Goal: Task Accomplishment & Management: Manage account settings

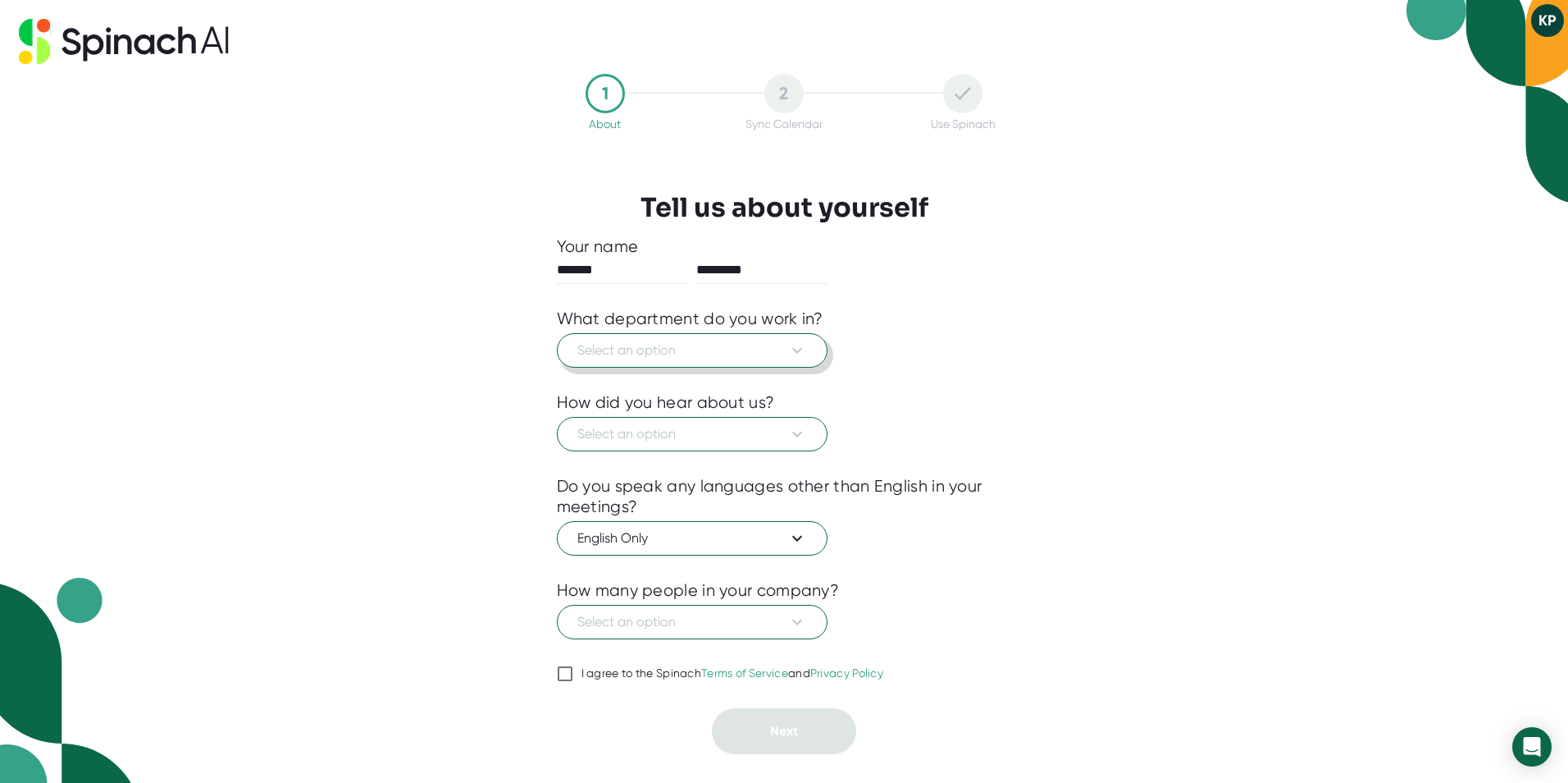
click at [801, 349] on icon at bounding box center [797, 350] width 10 height 6
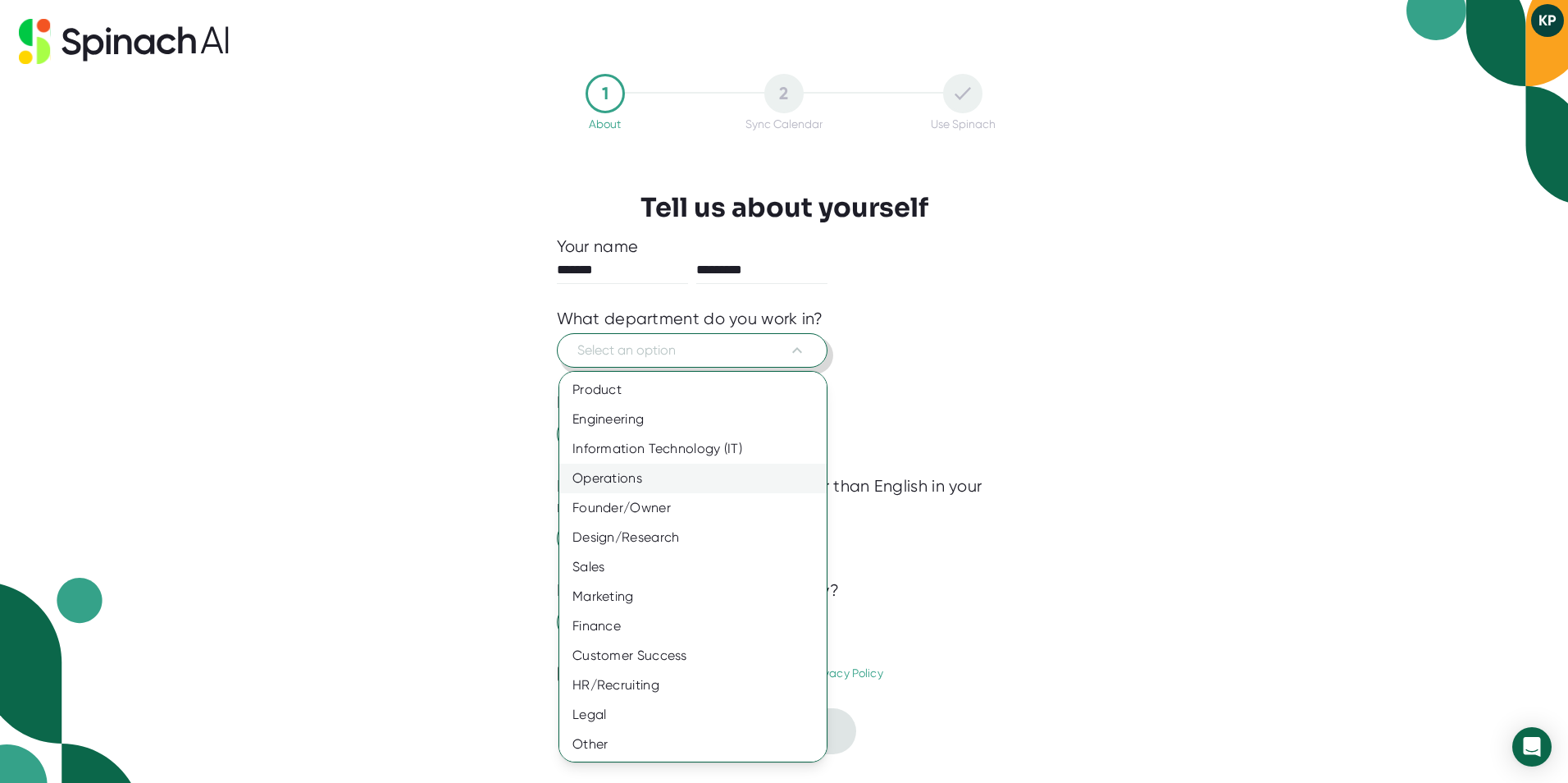
scroll to position [1, 0]
click at [671, 656] on div "Customer Success" at bounding box center [699, 655] width 279 height 30
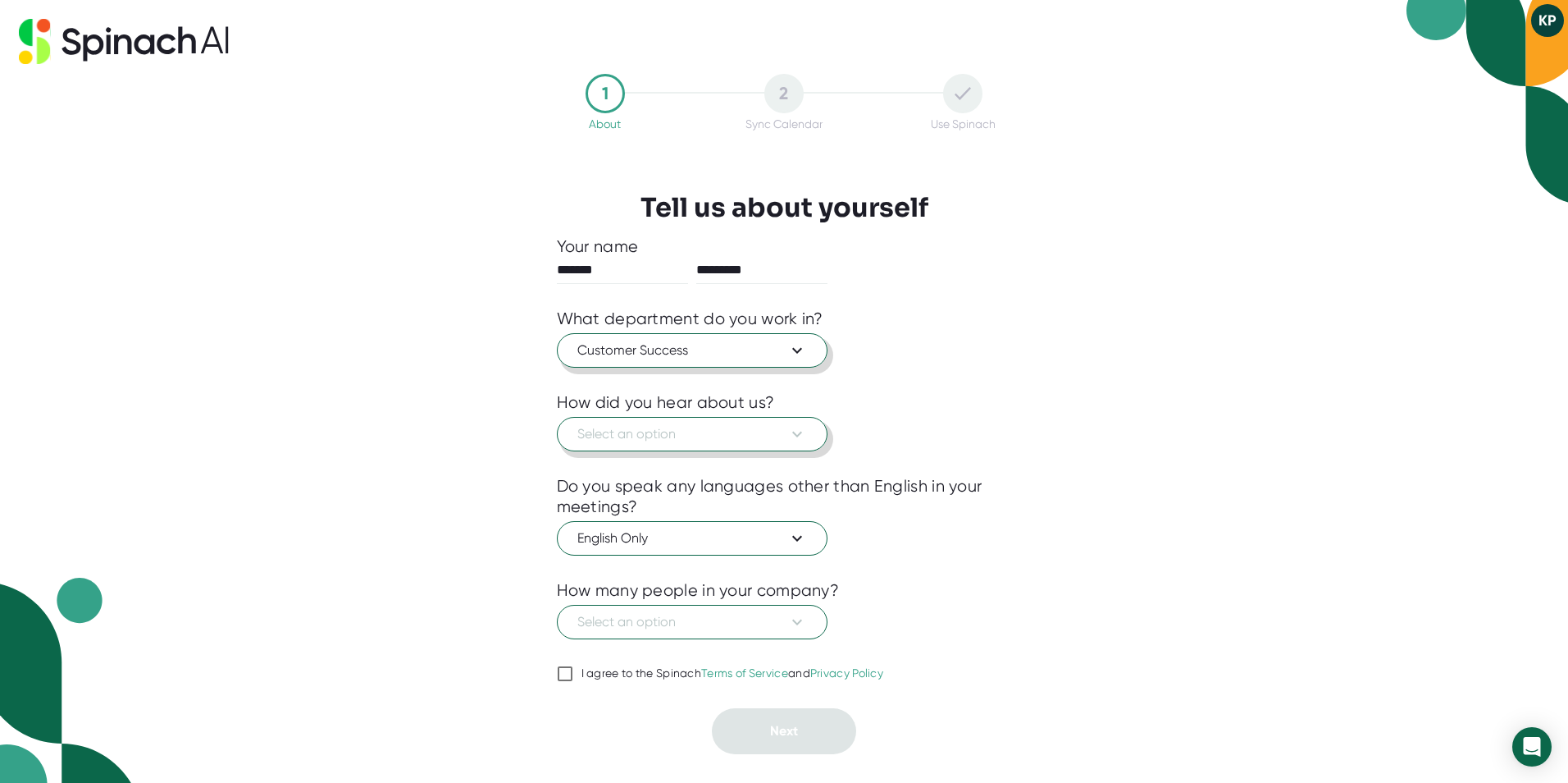
click at [792, 420] on button "Select an option" at bounding box center [692, 433] width 271 height 34
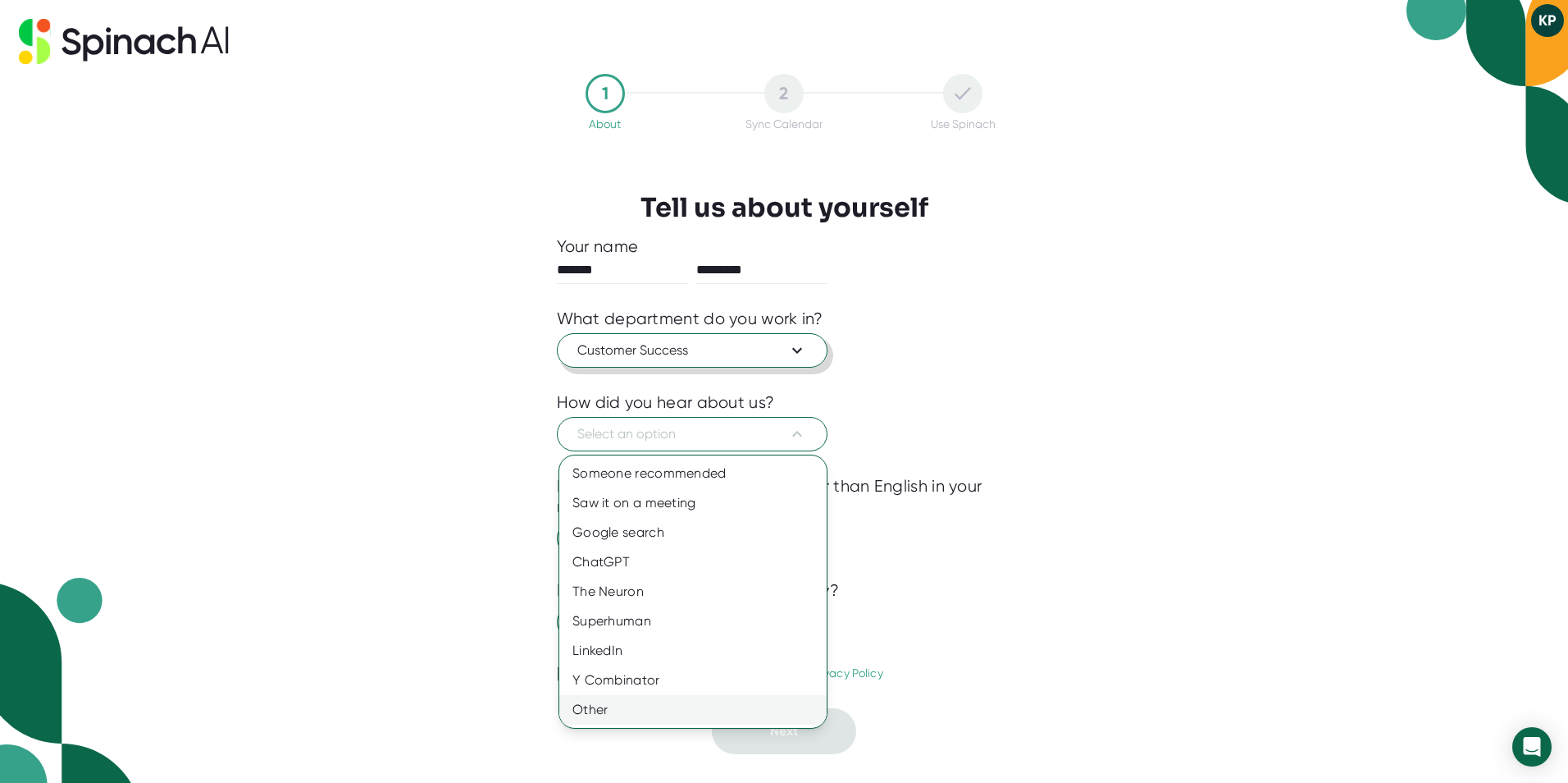
click at [603, 707] on div "Other" at bounding box center [693, 710] width 267 height 30
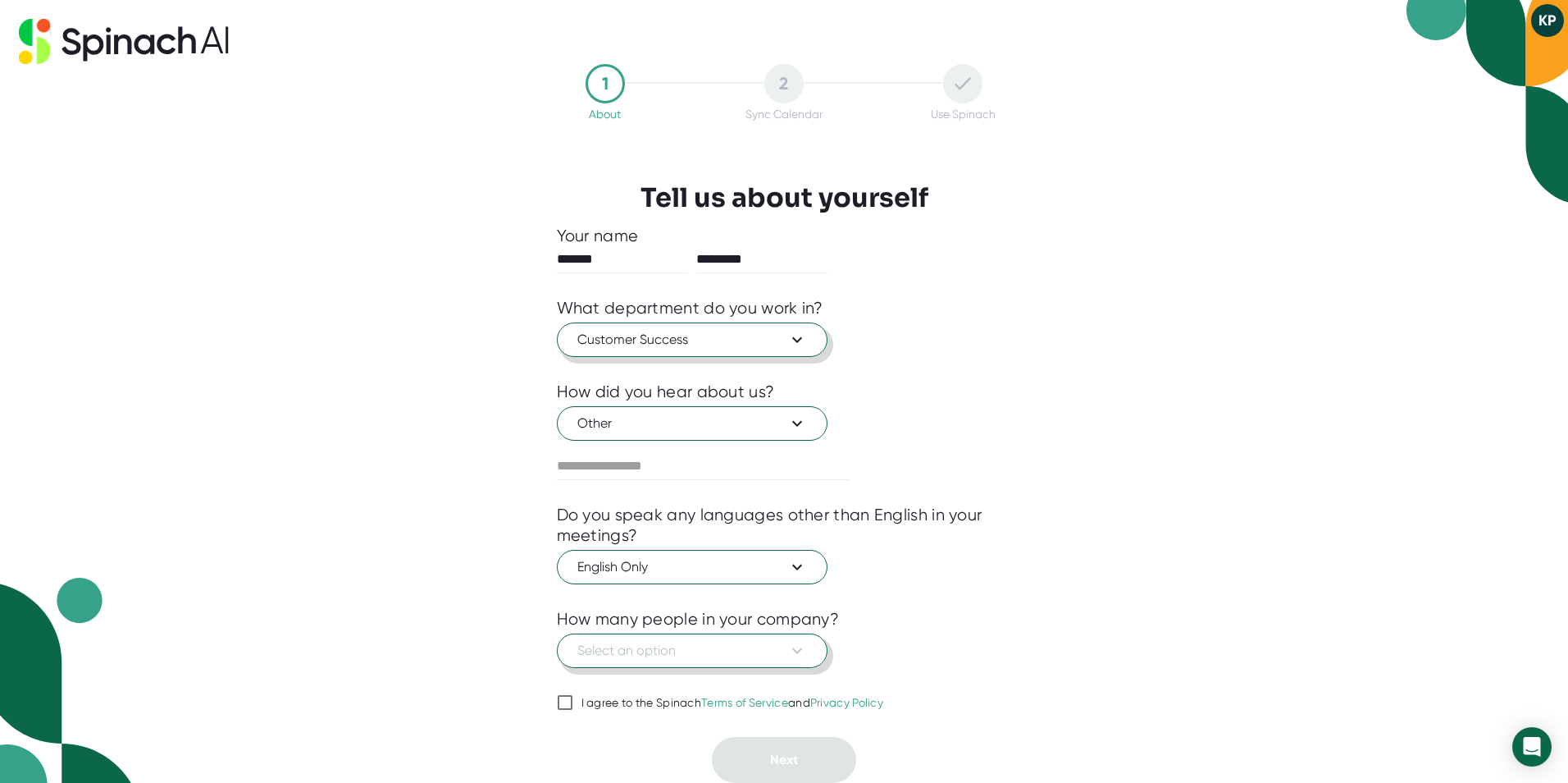
click at [795, 649] on icon at bounding box center [797, 650] width 19 height 19
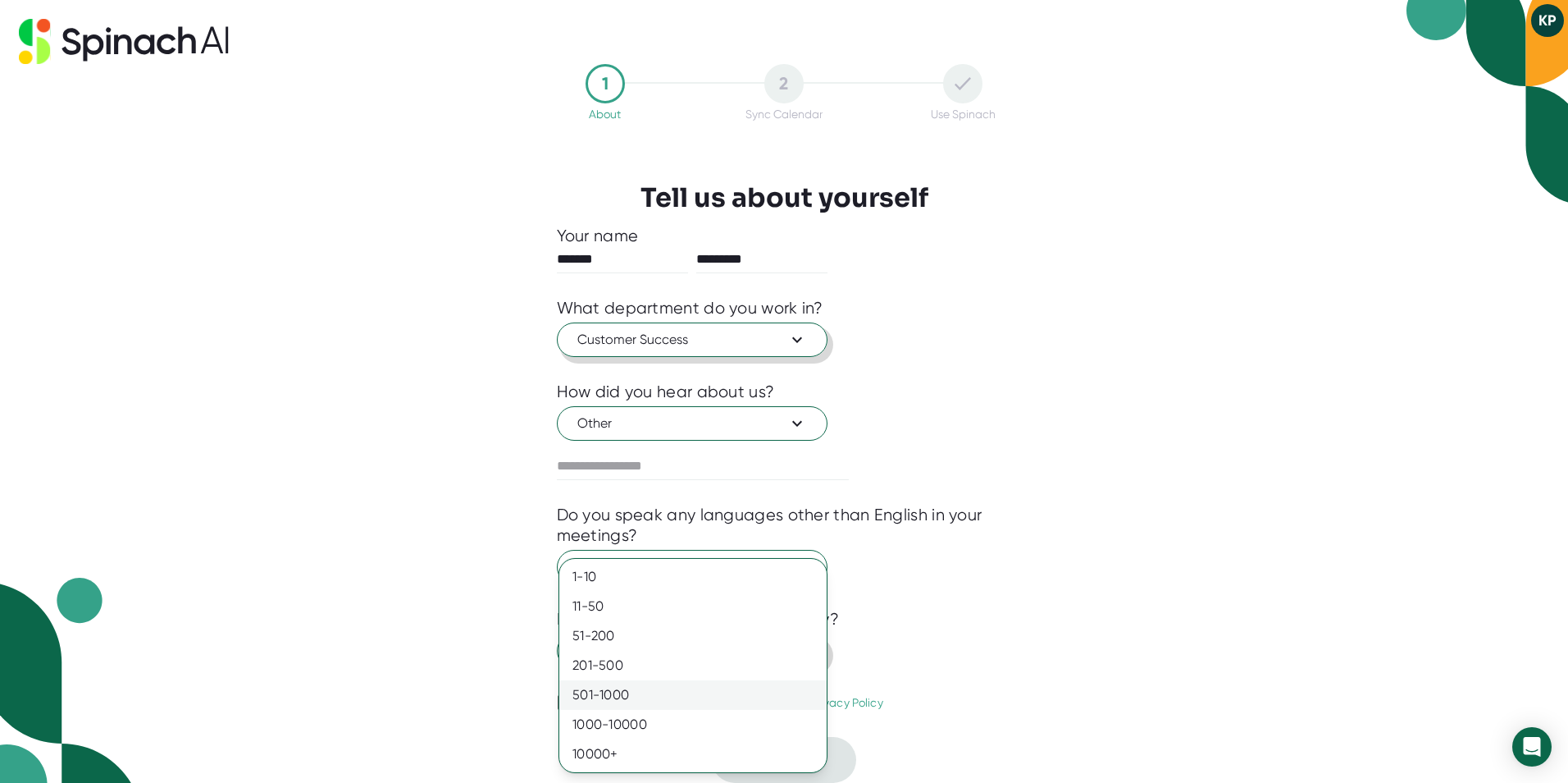
click at [757, 684] on div "501-1000" at bounding box center [693, 695] width 267 height 30
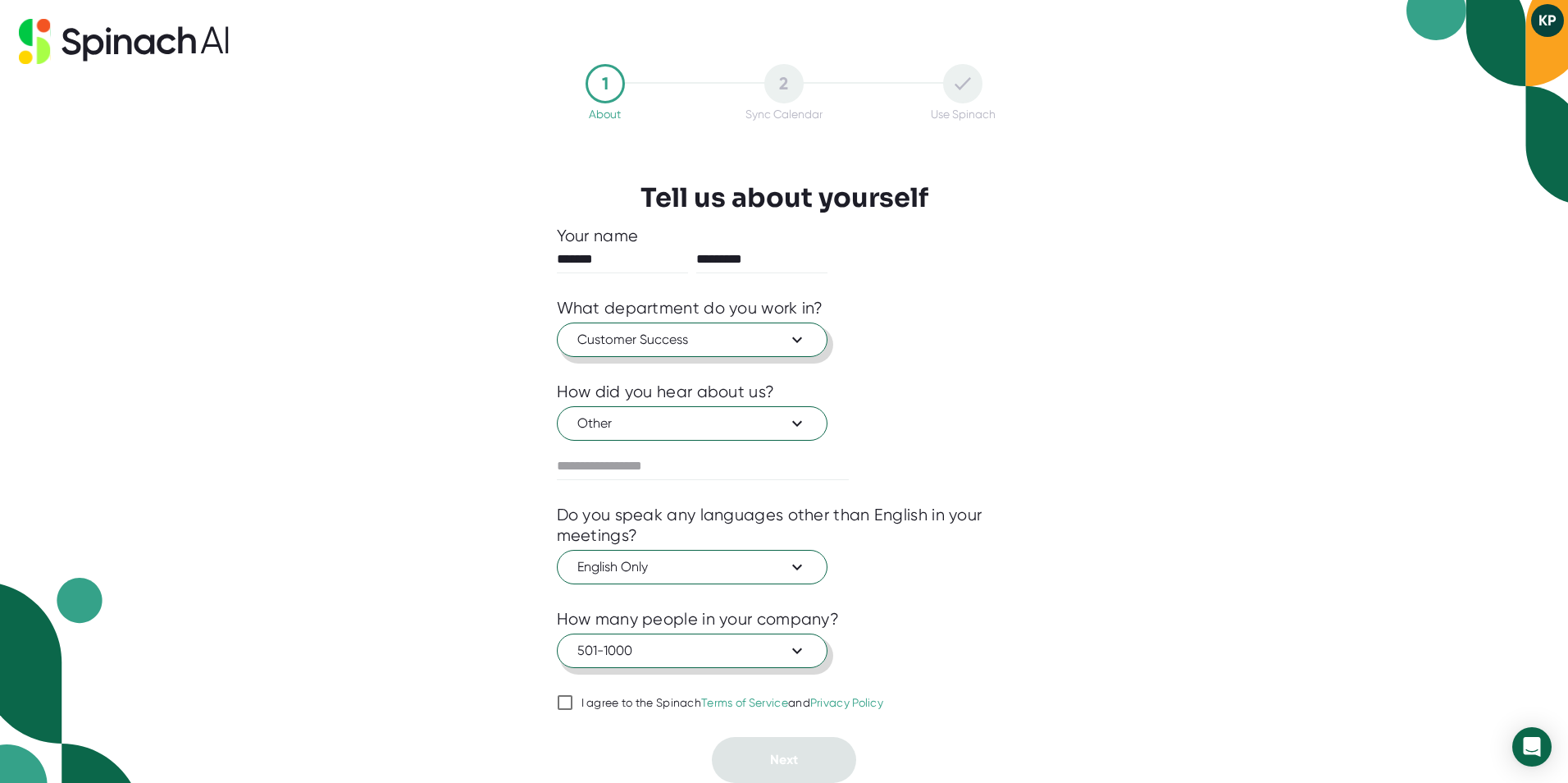
click at [557, 700] on input "I agree to the Spinach Terms of Service and Privacy Policy" at bounding box center [565, 702] width 17 height 19
checkbox input "true"
click at [811, 770] on button "Next" at bounding box center [784, 759] width 144 height 46
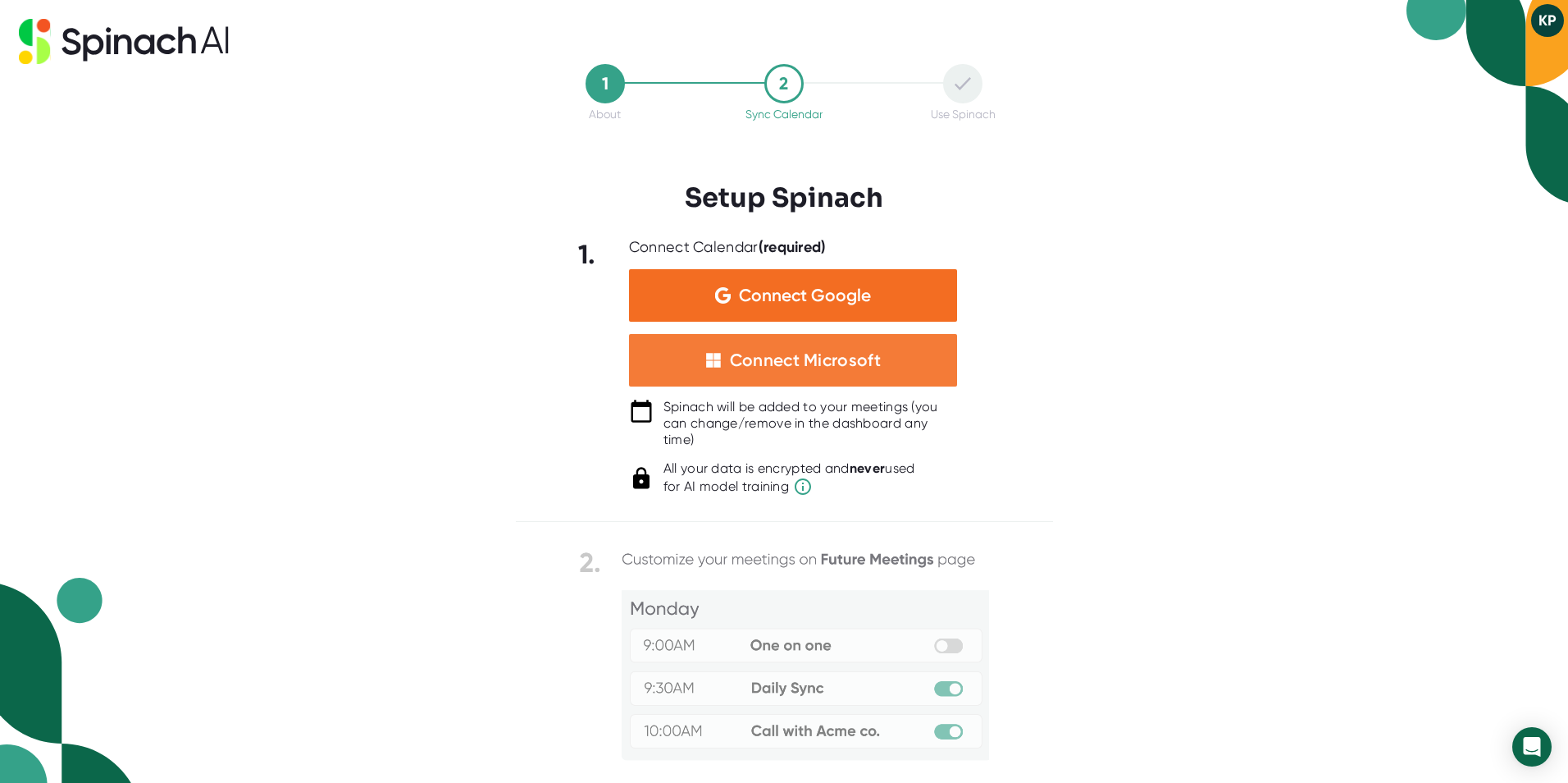
click at [889, 366] on div "Connect Microsoft" at bounding box center [792, 360] width 328 height 53
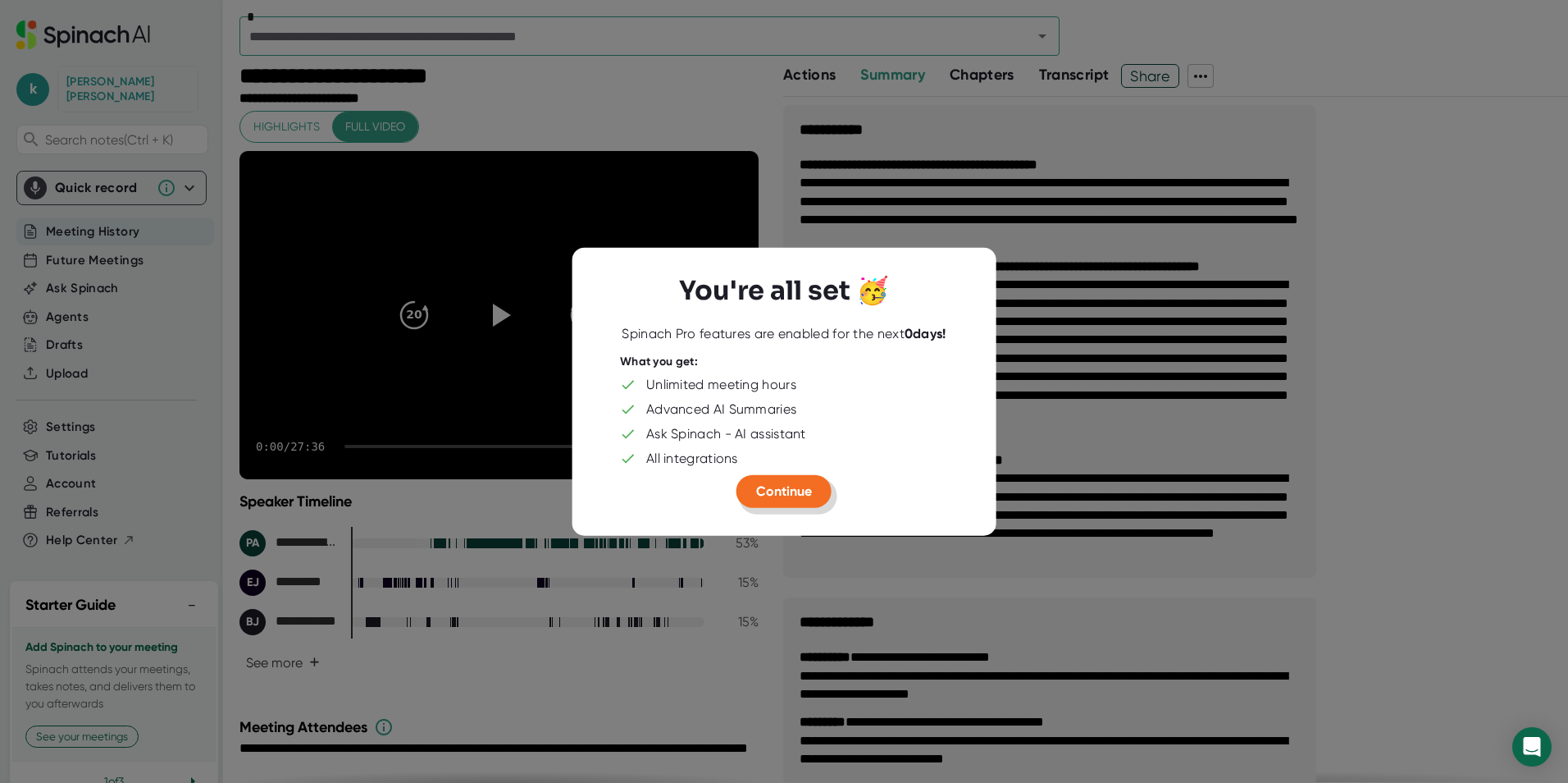
click at [784, 495] on span "Continue" at bounding box center [784, 491] width 55 height 16
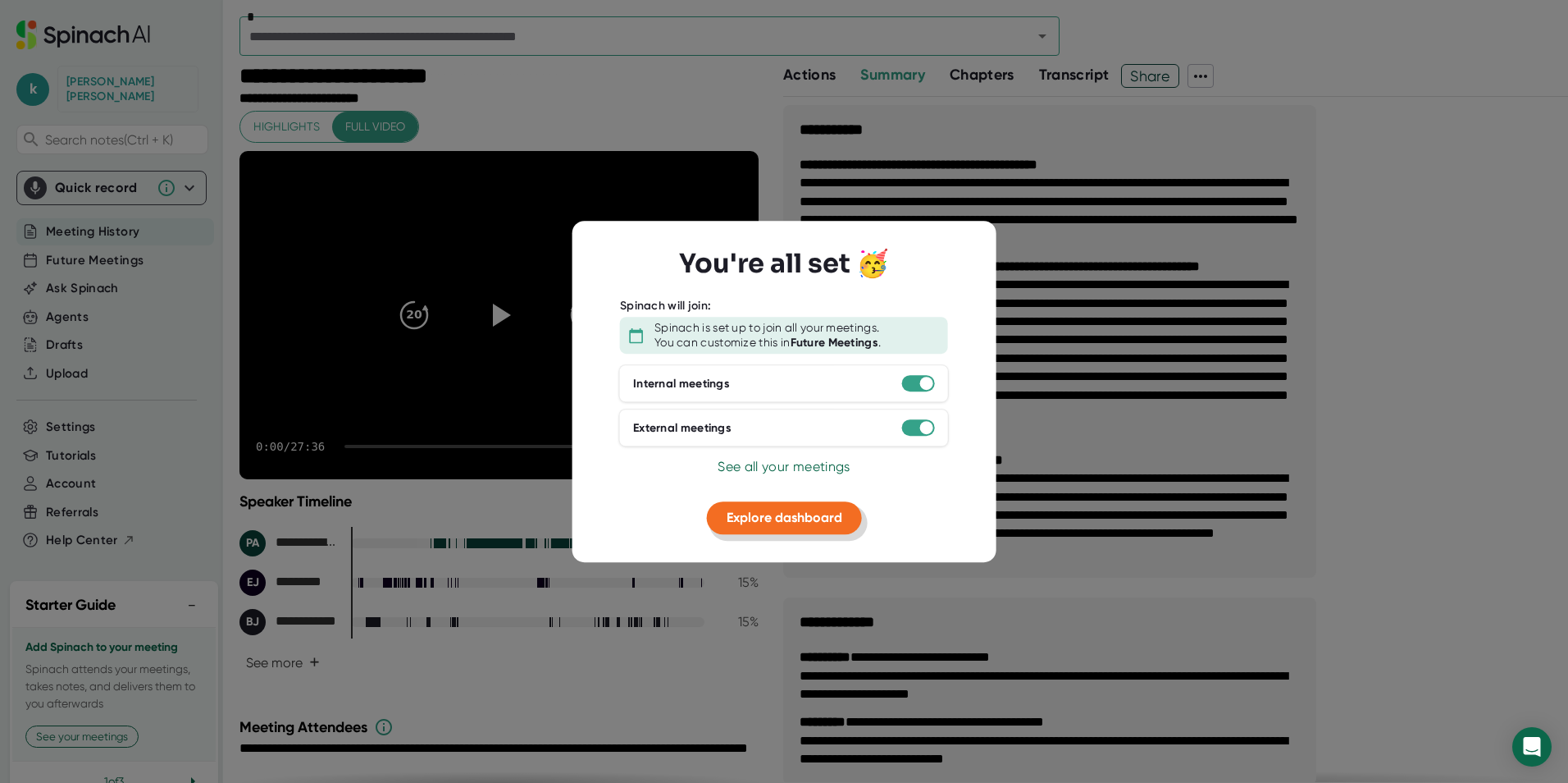
click at [783, 518] on span "Explore dashboard" at bounding box center [784, 518] width 116 height 16
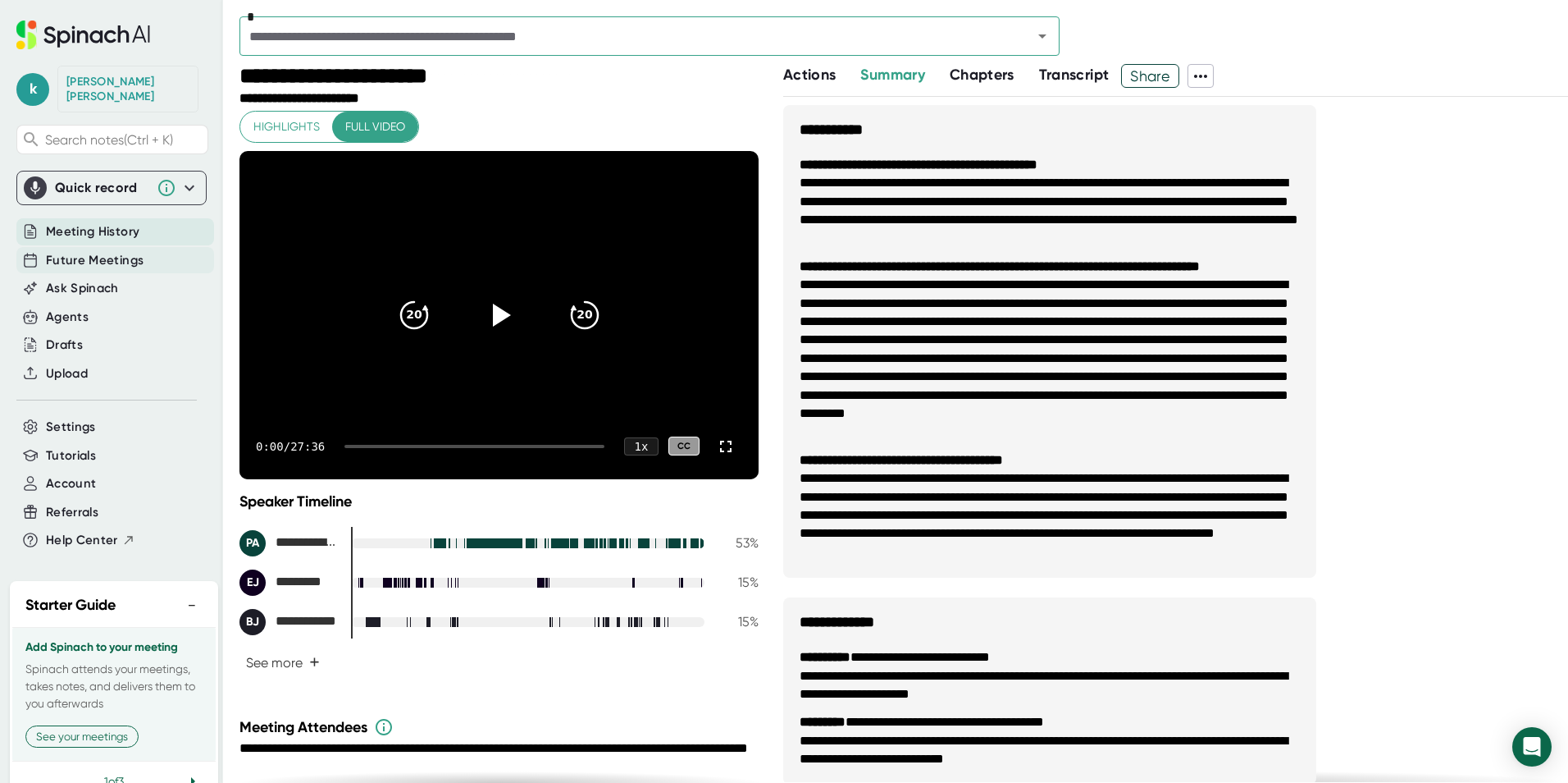
click at [146, 247] on div "Future Meetings" at bounding box center [115, 260] width 198 height 27
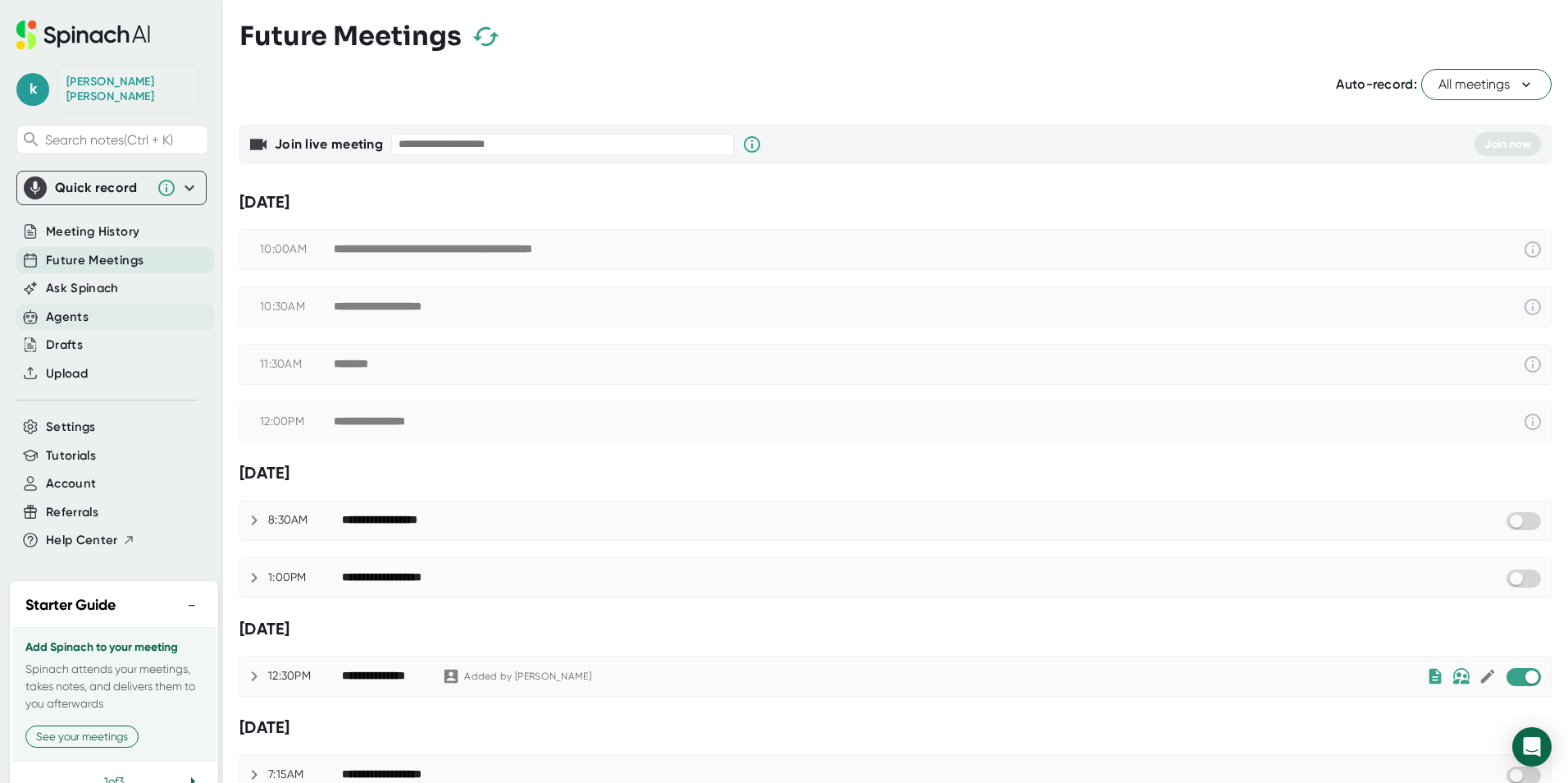
click at [105, 303] on div "Agents" at bounding box center [115, 316] width 198 height 27
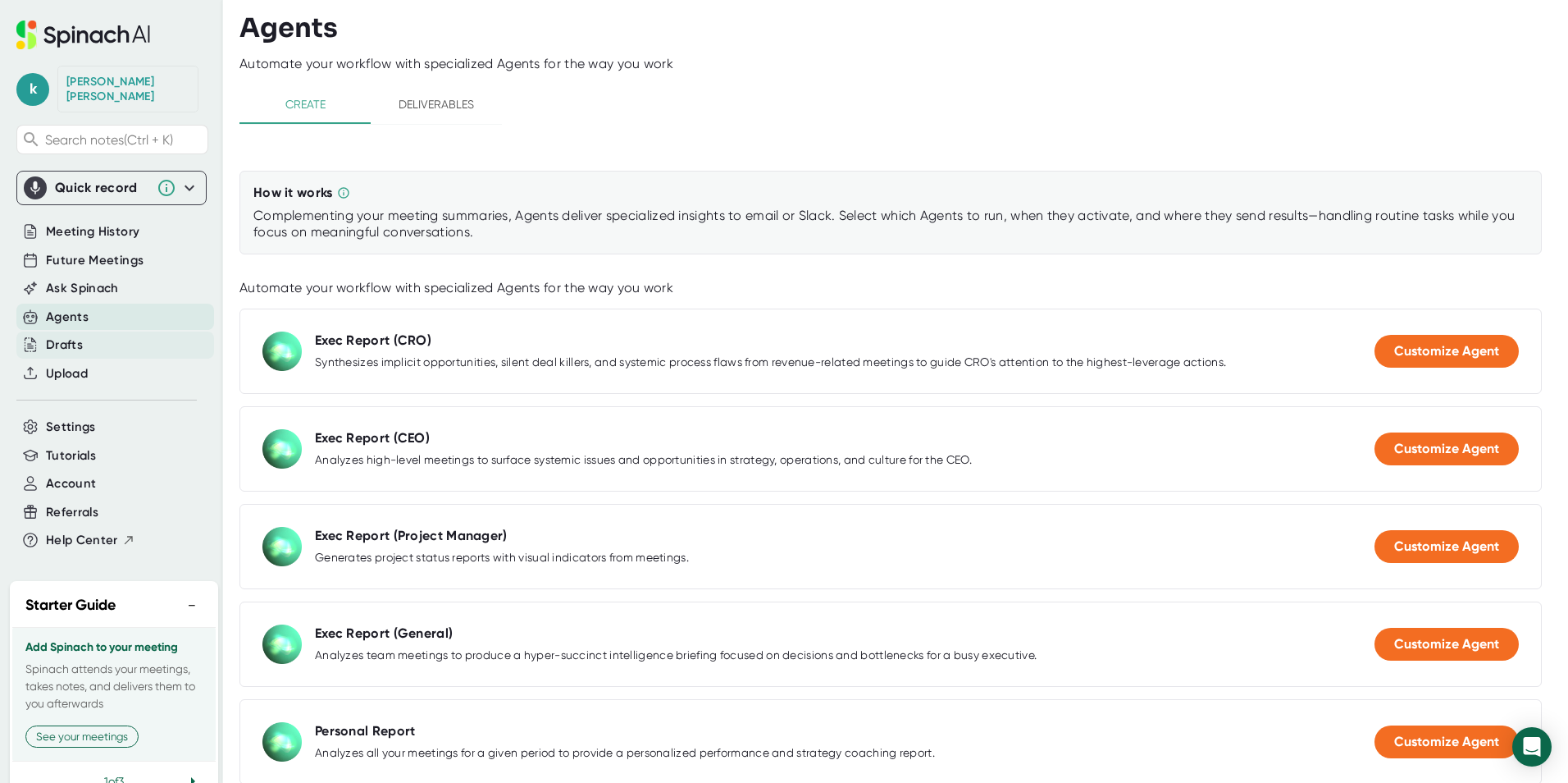
click at [98, 331] on div "Drafts" at bounding box center [115, 344] width 198 height 27
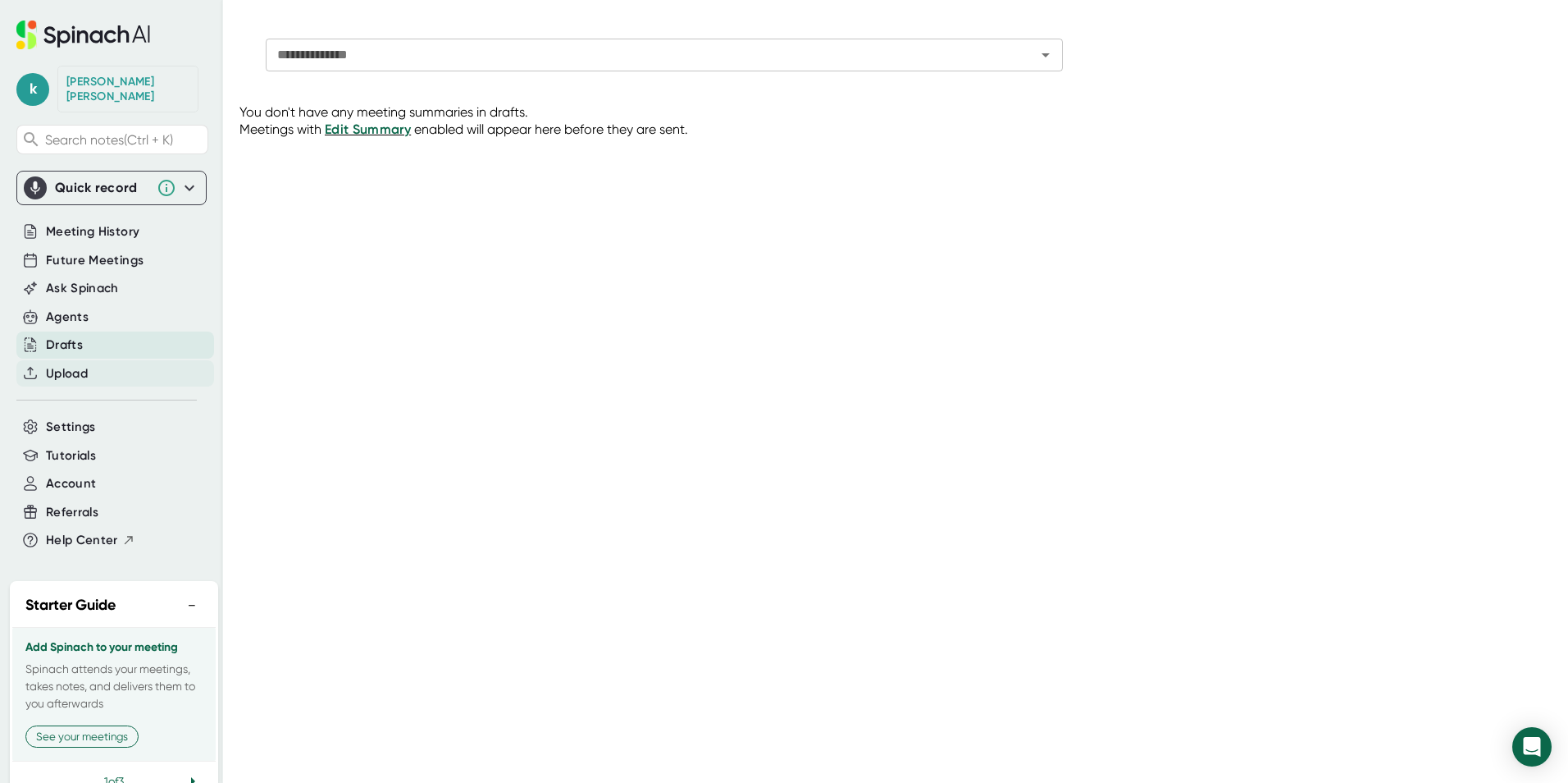
click at [109, 366] on div "Upload" at bounding box center [115, 373] width 198 height 27
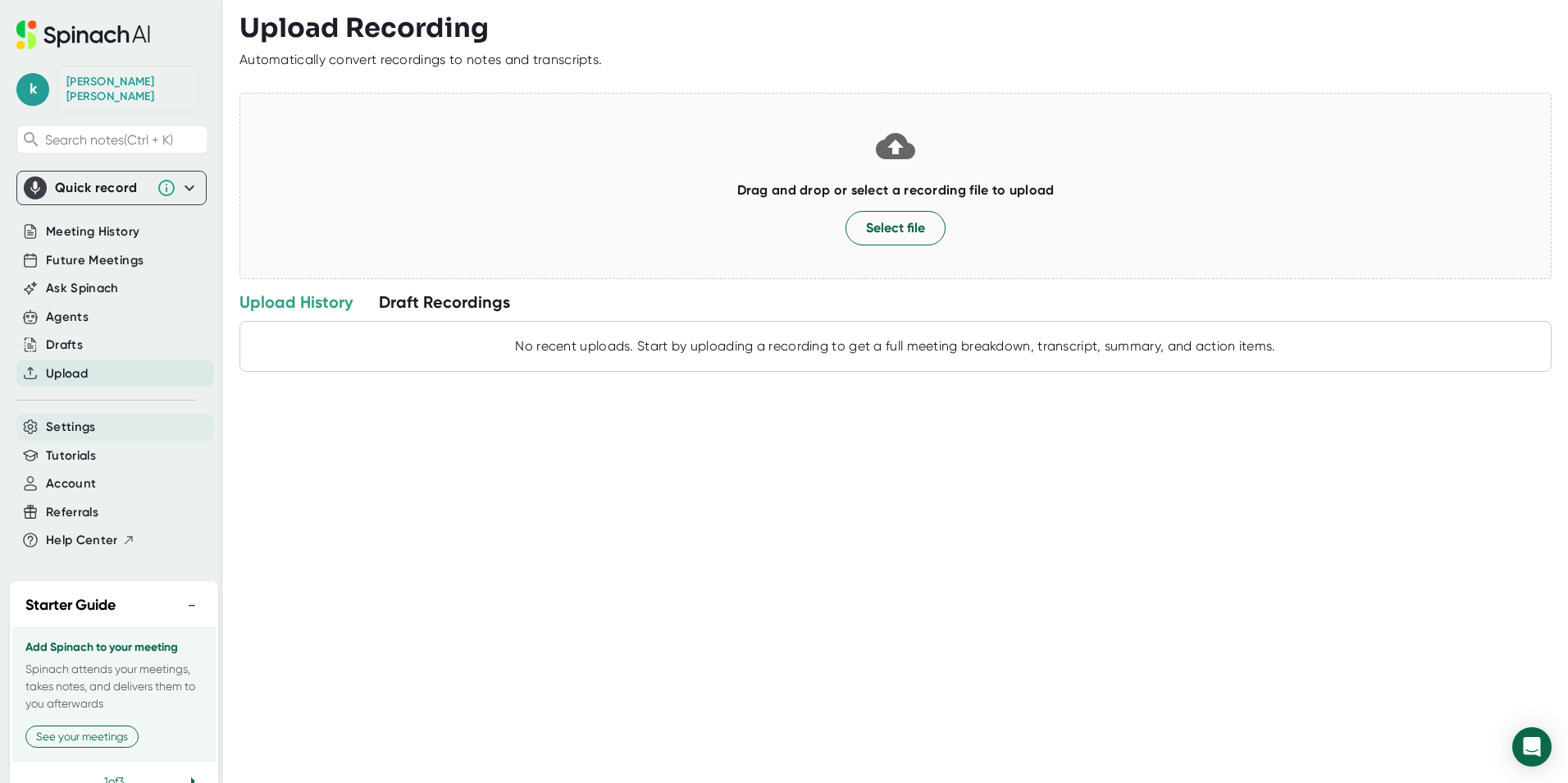
click at [119, 414] on div "Settings" at bounding box center [115, 427] width 198 height 27
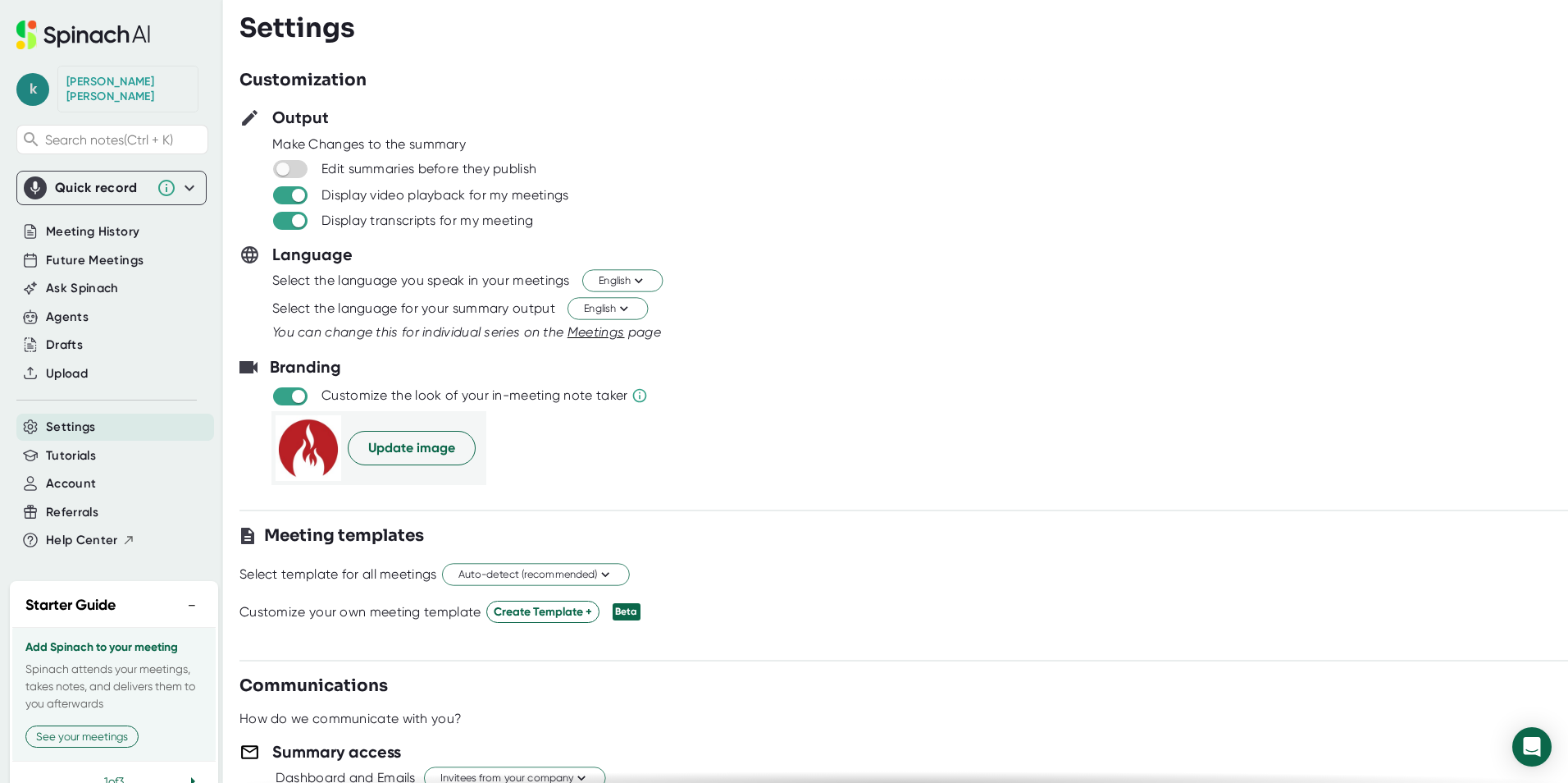
click at [25, 80] on span "k" at bounding box center [33, 89] width 33 height 33
click at [68, 151] on b "Edit Profile" at bounding box center [80, 155] width 54 height 14
click at [654, 121] on div at bounding box center [784, 391] width 1568 height 783
